Goal: Navigation & Orientation: Go to known website

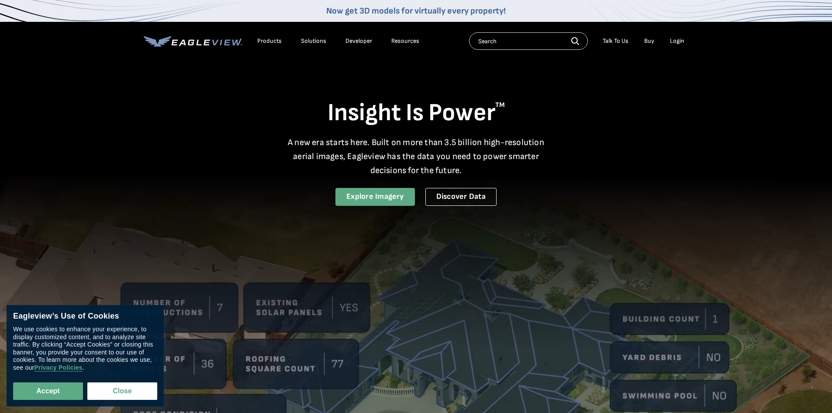
click at [375, 203] on link "Explore Imagery" at bounding box center [376, 197] width 80 height 18
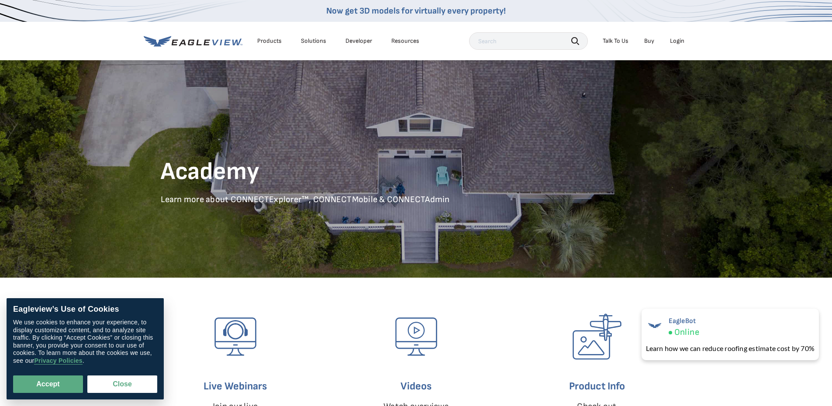
click at [673, 41] on div "Login" at bounding box center [677, 41] width 14 height 8
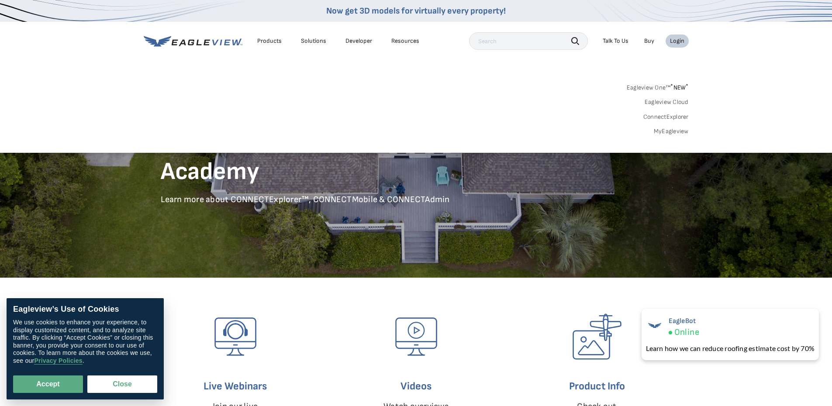
click at [643, 89] on link "Eagleview One™ * NEW *" at bounding box center [658, 86] width 62 height 10
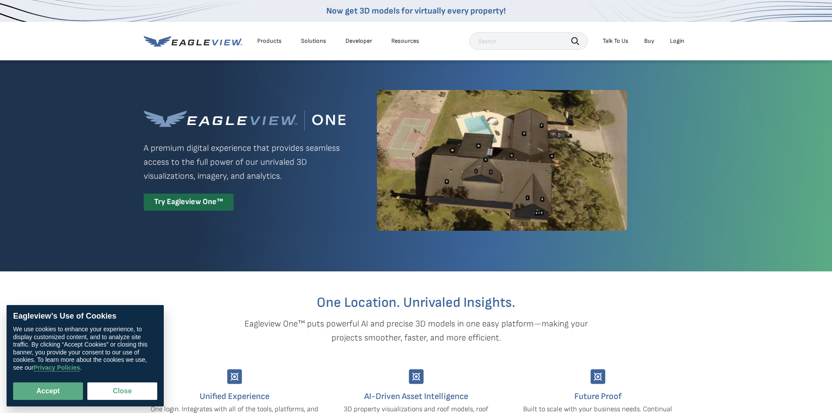
click at [680, 42] on div "Login" at bounding box center [677, 41] width 14 height 8
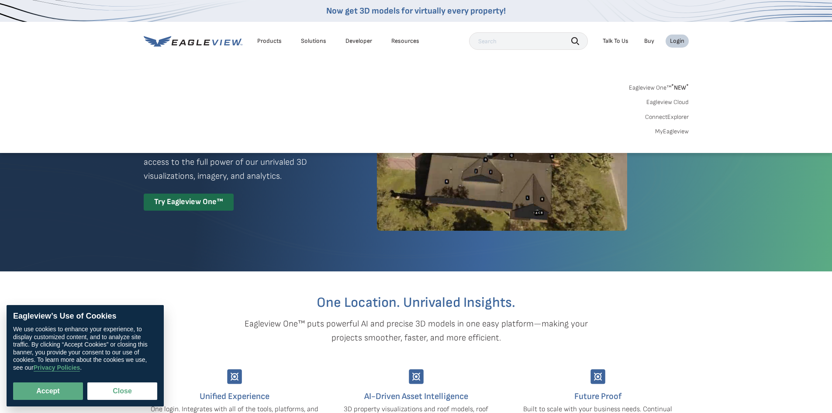
click at [662, 133] on link "MyEagleview" at bounding box center [672, 132] width 34 height 8
